Goal: Information Seeking & Learning: Learn about a topic

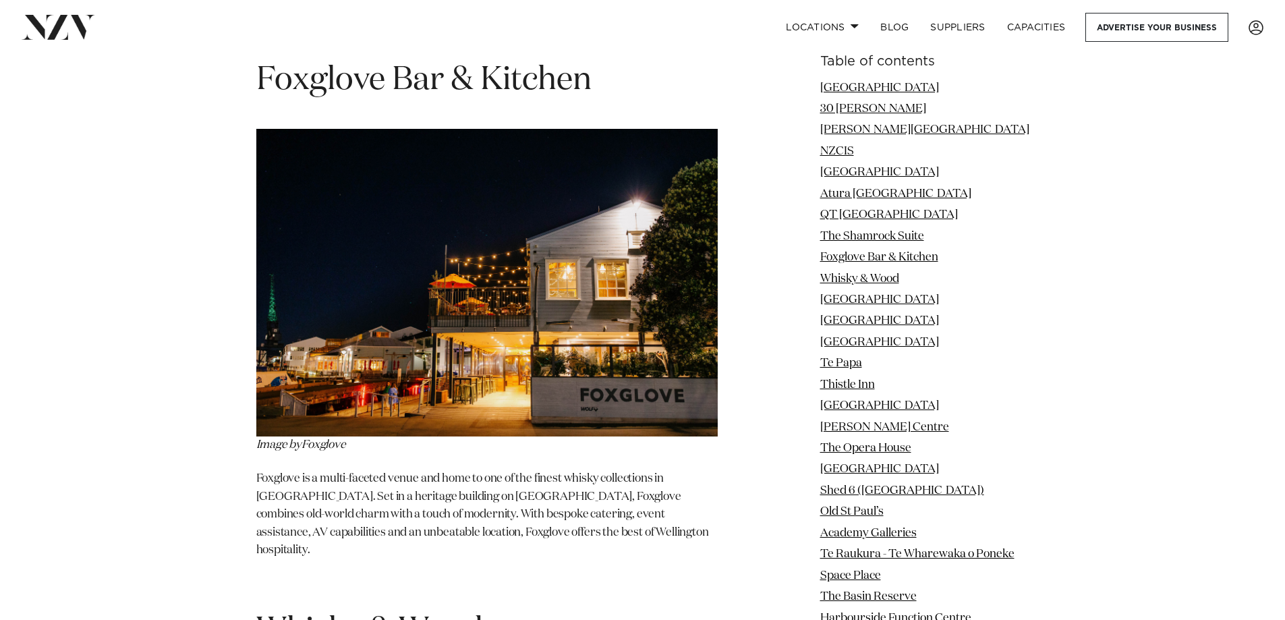
scroll to position [5667, 0]
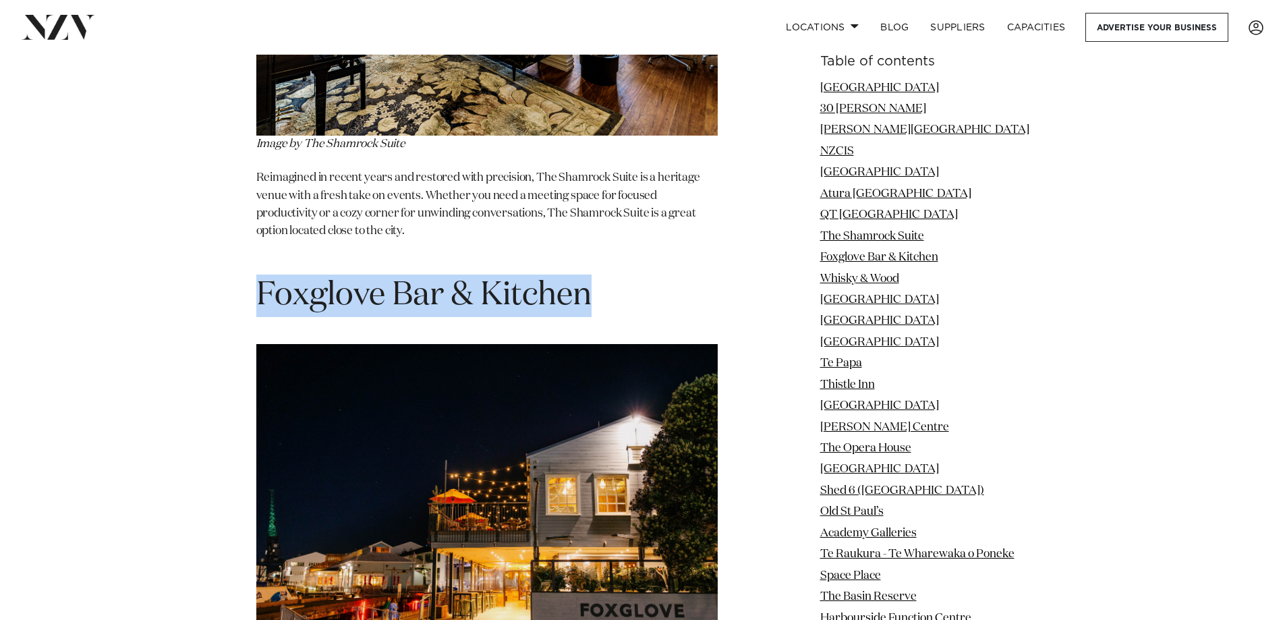
drag, startPoint x: 254, startPoint y: 210, endPoint x: 588, endPoint y: 207, distance: 333.3
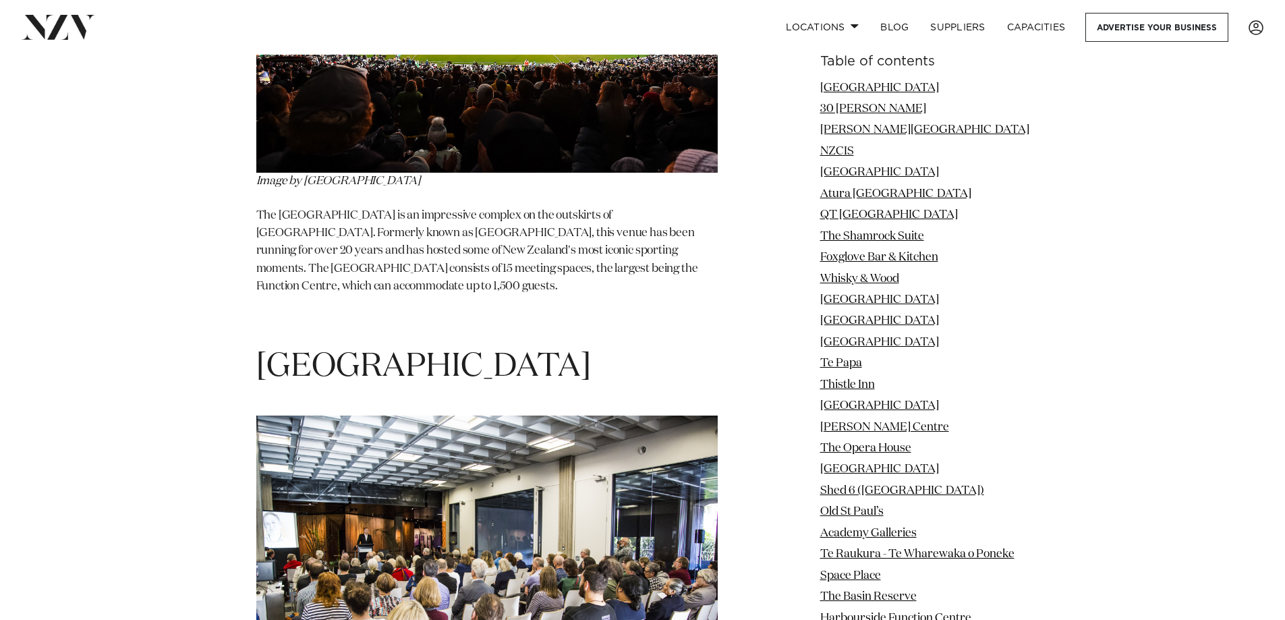
scroll to position [7758, 0]
drag, startPoint x: 262, startPoint y: 251, endPoint x: 660, endPoint y: 247, distance: 398.7
click at [660, 347] on h1 "Tiakiwai Conference Centre" at bounding box center [486, 368] width 461 height 42
